Goal: Navigation & Orientation: Find specific page/section

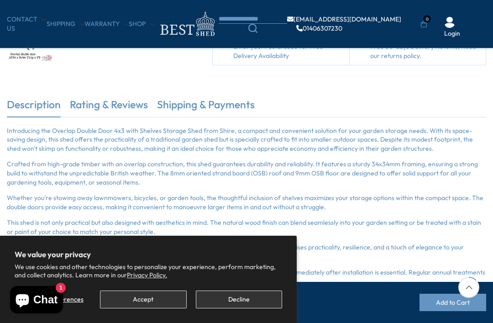
scroll to position [210, 0]
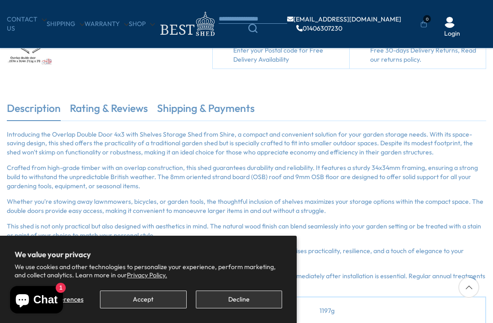
click at [234, 308] on button "Decline" at bounding box center [239, 299] width 86 height 18
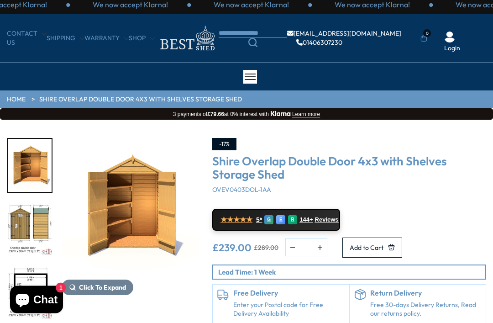
scroll to position [0, 0]
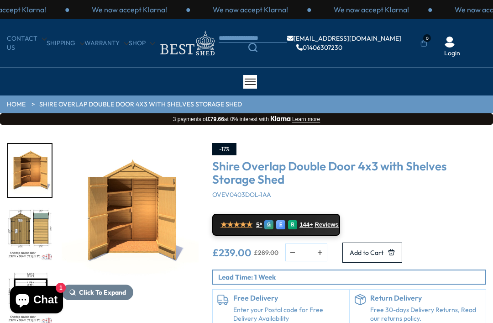
click at [25, 105] on link "HOME" at bounding box center [16, 104] width 19 height 9
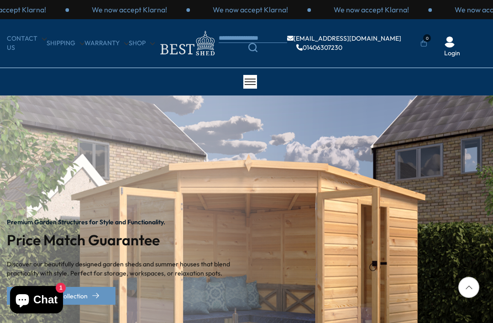
click at [270, 83] on div "× [GEOGRAPHIC_DATA] [GEOGRAPHIC_DATA] All Sheds Wooden Sheds 6ft 8ft" at bounding box center [246, 81] width 493 height 27
click at [249, 88] on div at bounding box center [250, 82] width 14 height 14
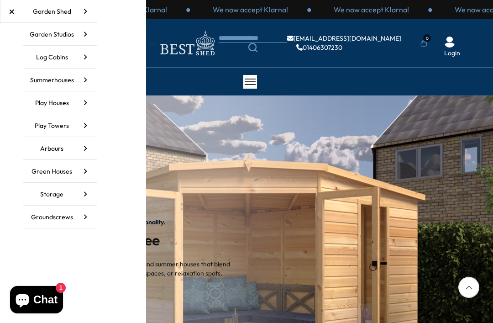
click at [79, 14] on icon at bounding box center [85, 11] width 23 height 23
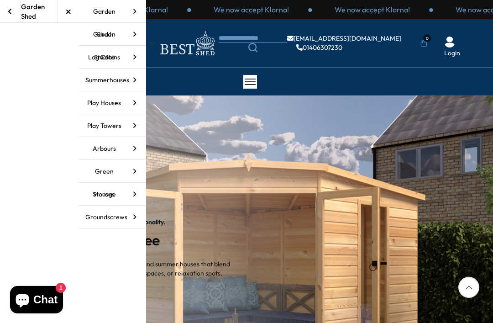
click at [129, 16] on icon at bounding box center [134, 11] width 23 height 23
